Goal: Transaction & Acquisition: Purchase product/service

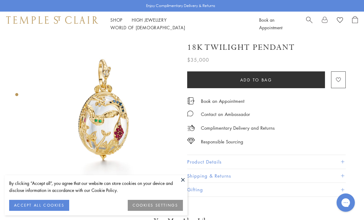
click at [119, 23] on link "Shop Shop" at bounding box center [116, 20] width 12 height 6
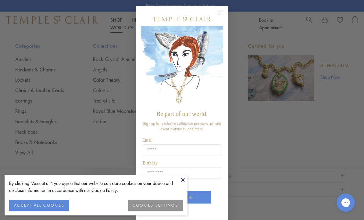
click at [57, 91] on div "Close dialog Be part of our world. Sign up for exclusive collection previews, p…" at bounding box center [182, 110] width 364 height 220
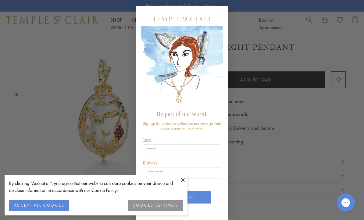
click at [180, 176] on button at bounding box center [182, 179] width 9 height 9
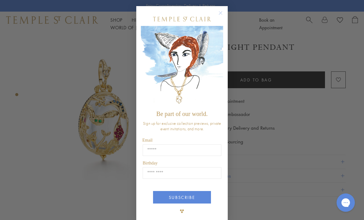
click at [217, 13] on circle "Close dialog" at bounding box center [220, 12] width 7 height 7
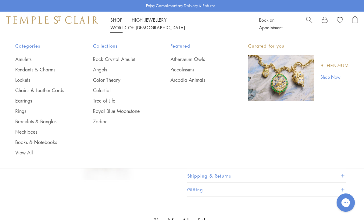
click at [65, 91] on link "Chains & Leather Cords" at bounding box center [41, 90] width 53 height 7
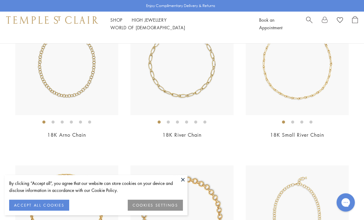
scroll to position [100, 0]
click at [185, 184] on button at bounding box center [182, 179] width 9 height 9
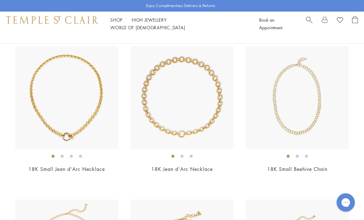
scroll to position [219, 0]
click at [87, 166] on link "18K Small Jean d'Arc Necklace" at bounding box center [66, 168] width 76 height 7
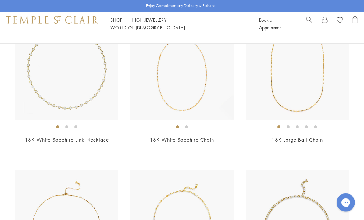
scroll to position [555, 0]
click at [286, 115] on img at bounding box center [297, 68] width 103 height 103
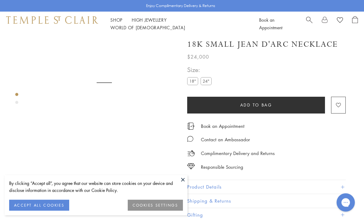
scroll to position [36, 0]
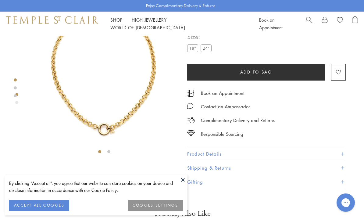
click at [144, 205] on button "COOKIES SETTINGS" at bounding box center [155, 205] width 55 height 11
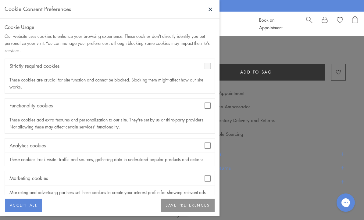
click at [63, 67] on div "Strictly required cookies" at bounding box center [110, 66] width 210 height 14
click at [184, 204] on button "SAVE PREFERENCES" at bounding box center [188, 204] width 54 height 13
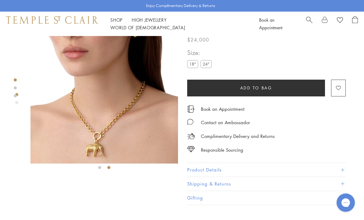
scroll to position [20, 0]
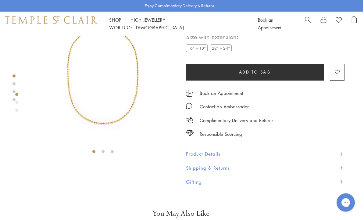
scroll to position [36, 1]
